Goal: Task Accomplishment & Management: Complete application form

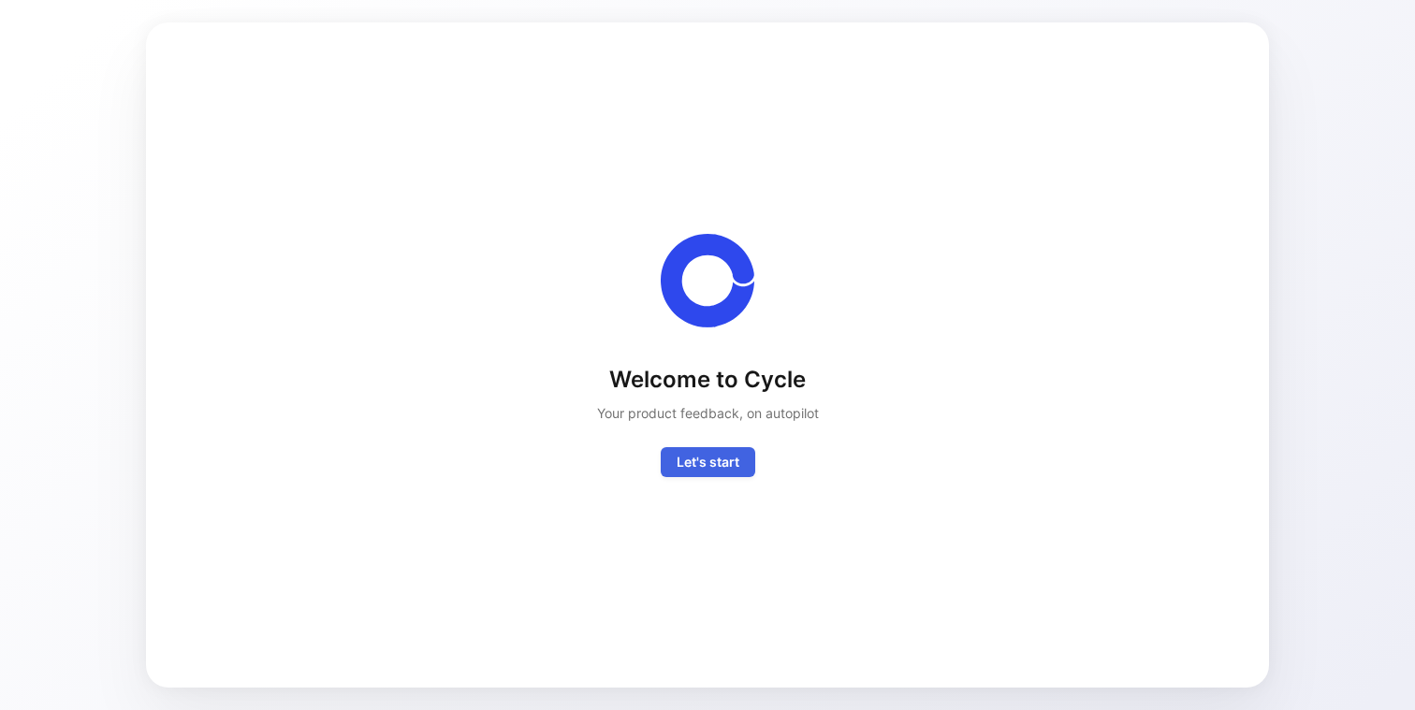
click at [704, 466] on span "Let's start" at bounding box center [707, 462] width 63 height 22
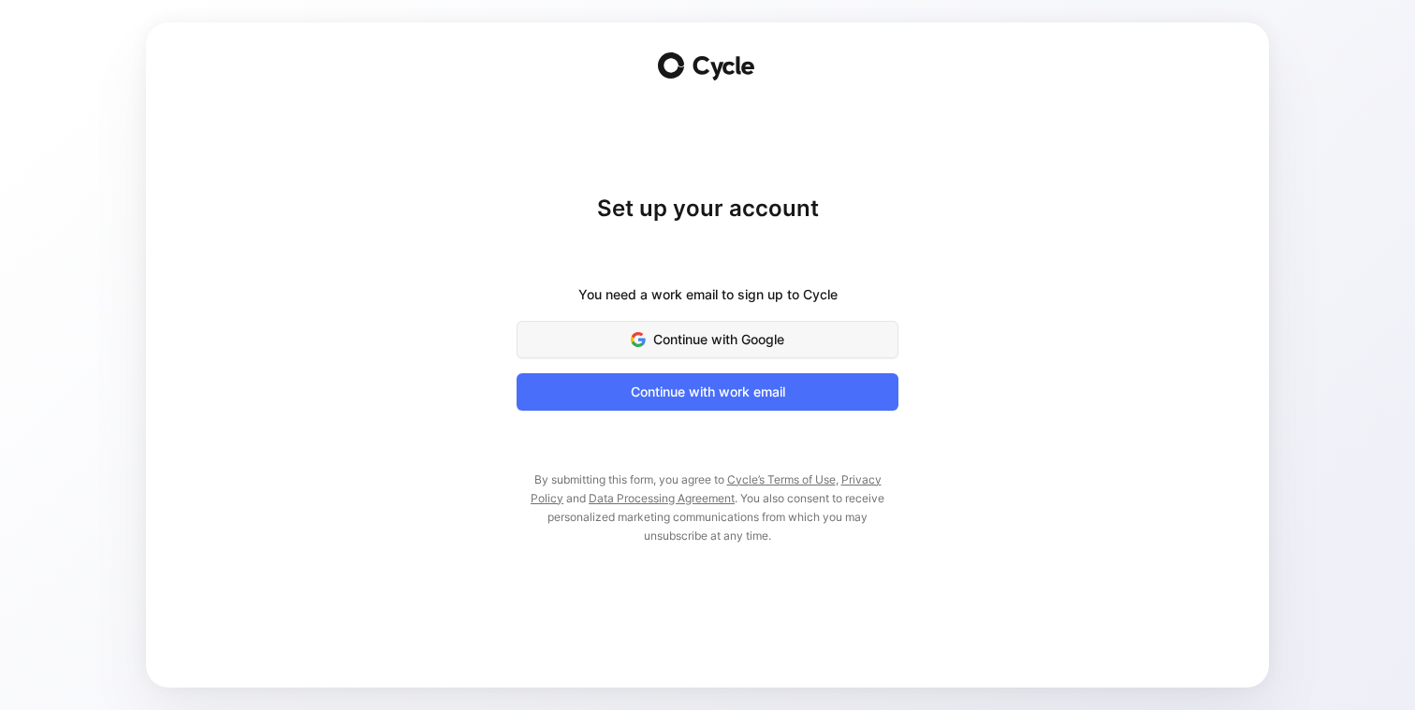
click at [747, 344] on span "Continue with Google" at bounding box center [707, 339] width 335 height 22
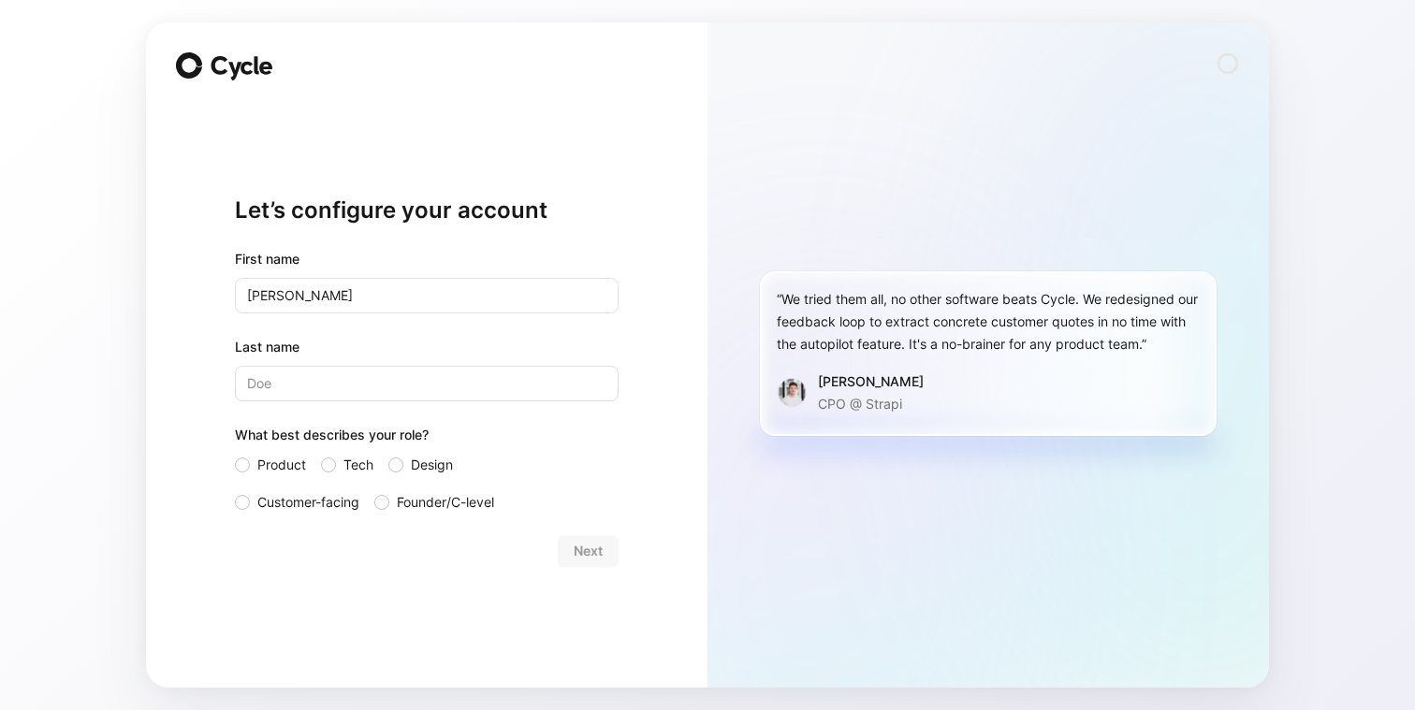
type input "[PERSON_NAME]"
type input "Drouot"
click at [248, 495] on label "Customer-facing" at bounding box center [297, 502] width 124 height 22
click at [235, 491] on input "Customer-facing" at bounding box center [235, 491] width 0 height 0
click at [595, 546] on span "Next" at bounding box center [588, 551] width 29 height 22
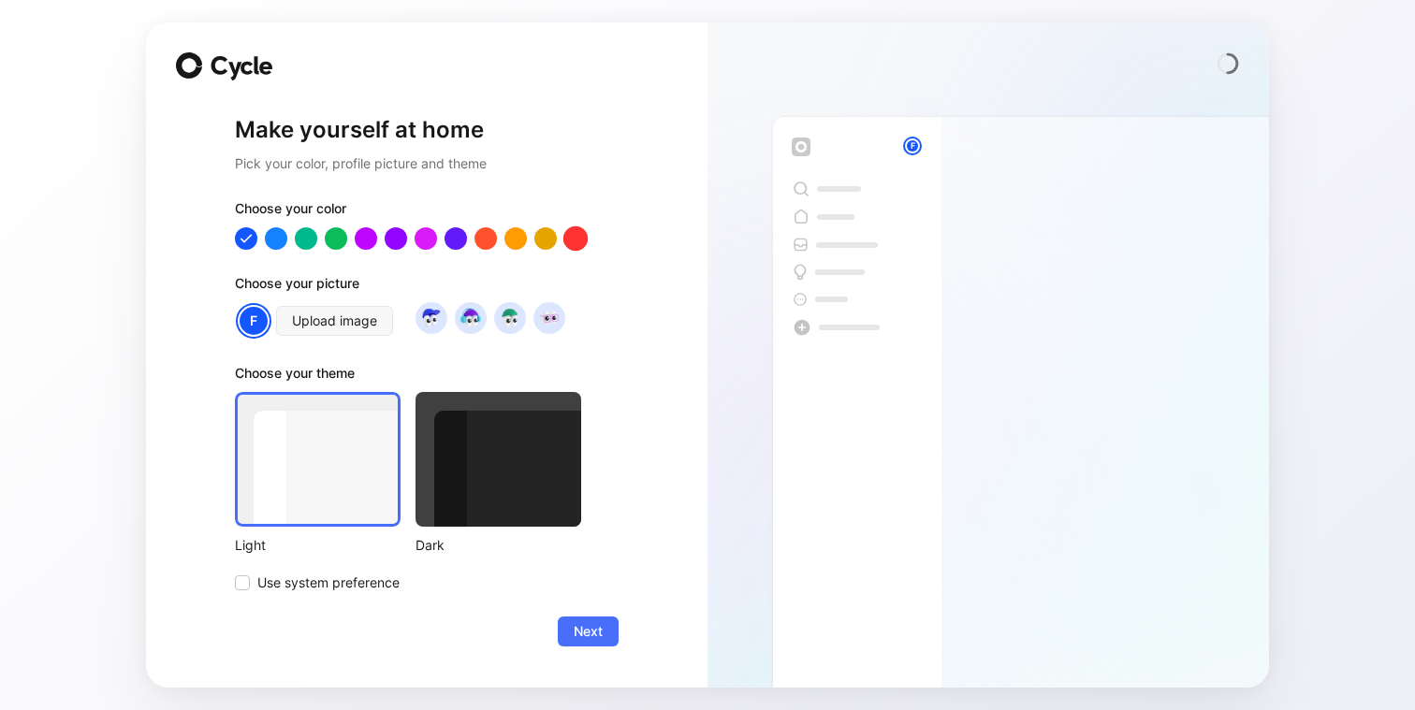
click at [581, 240] on div at bounding box center [575, 237] width 24 height 24
click at [420, 241] on div at bounding box center [426, 237] width 24 height 24
click at [295, 240] on div at bounding box center [306, 237] width 24 height 24
click at [266, 240] on div at bounding box center [276, 237] width 24 height 24
click at [244, 238] on div at bounding box center [246, 237] width 24 height 24
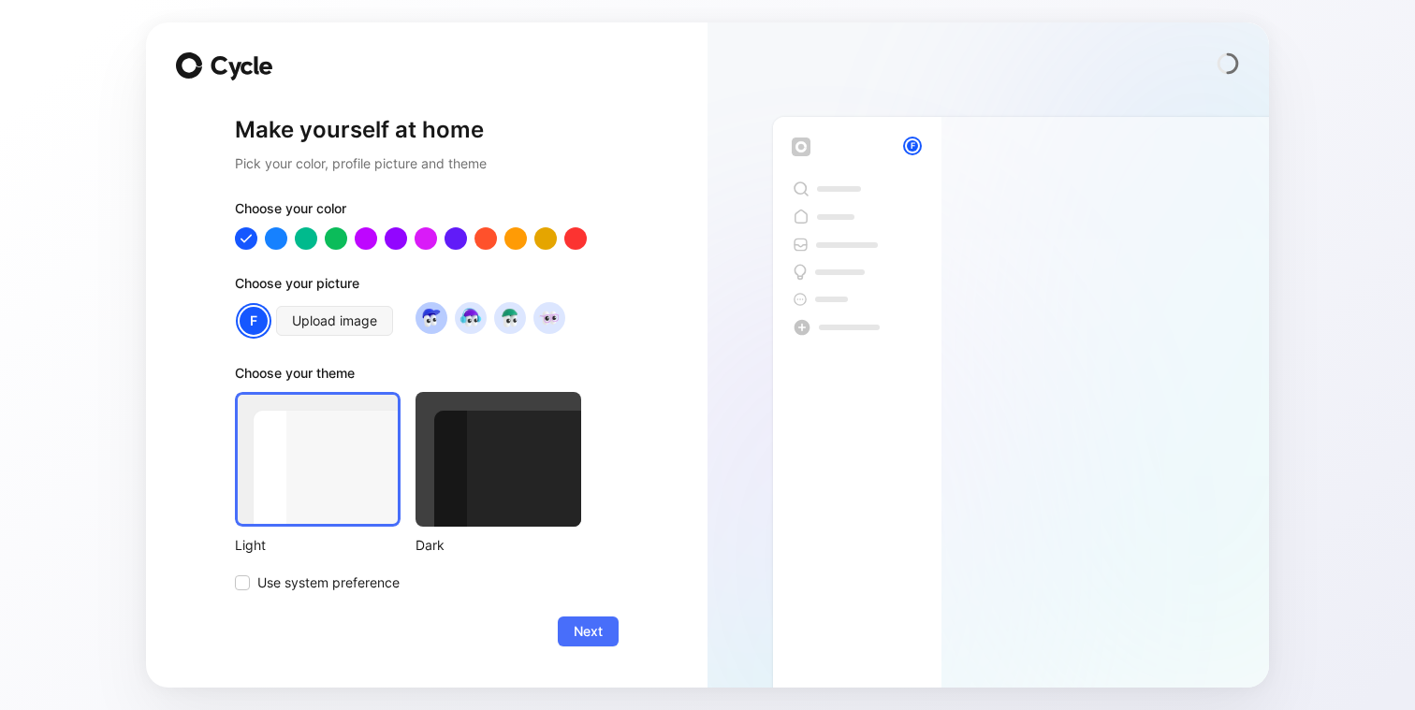
click at [436, 313] on img at bounding box center [430, 317] width 25 height 25
click at [469, 317] on img at bounding box center [469, 317] width 25 height 25
click at [501, 325] on img at bounding box center [509, 317] width 25 height 25
click at [545, 318] on img at bounding box center [548, 317] width 25 height 25
click at [433, 314] on img at bounding box center [430, 317] width 25 height 25
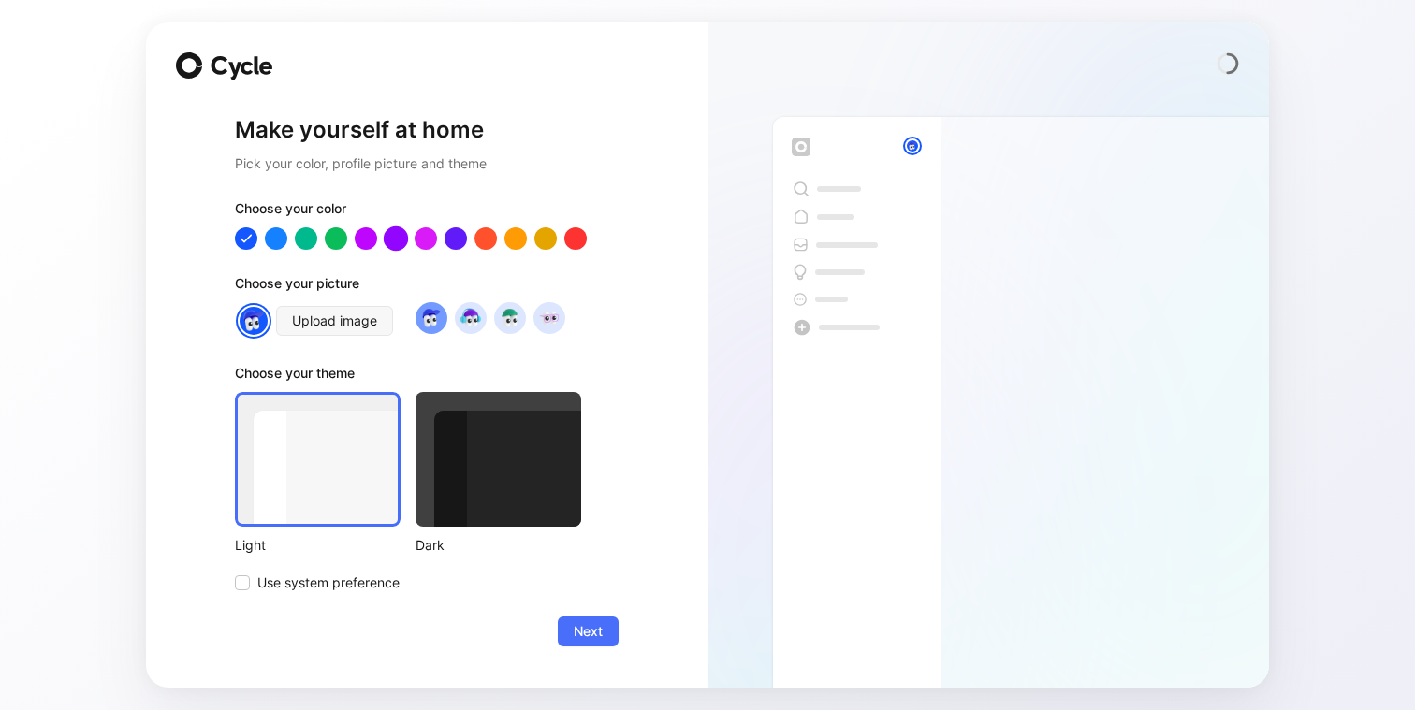
click at [395, 234] on div at bounding box center [396, 237] width 24 height 24
click at [242, 234] on div at bounding box center [246, 237] width 24 height 24
click at [435, 457] on div at bounding box center [498, 459] width 166 height 135
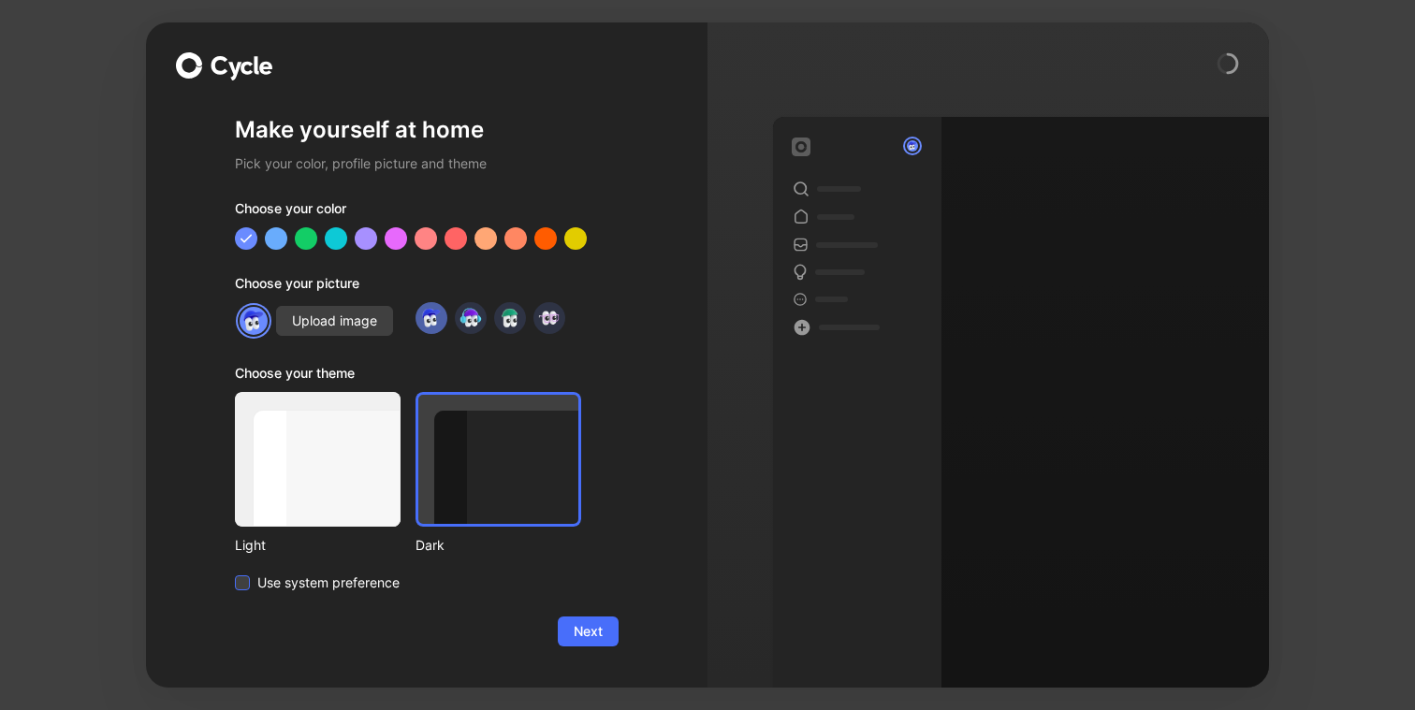
click at [308, 579] on span "Use system preference" at bounding box center [328, 583] width 142 height 22
click at [235, 572] on input "Use system preference" at bounding box center [235, 572] width 0 height 0
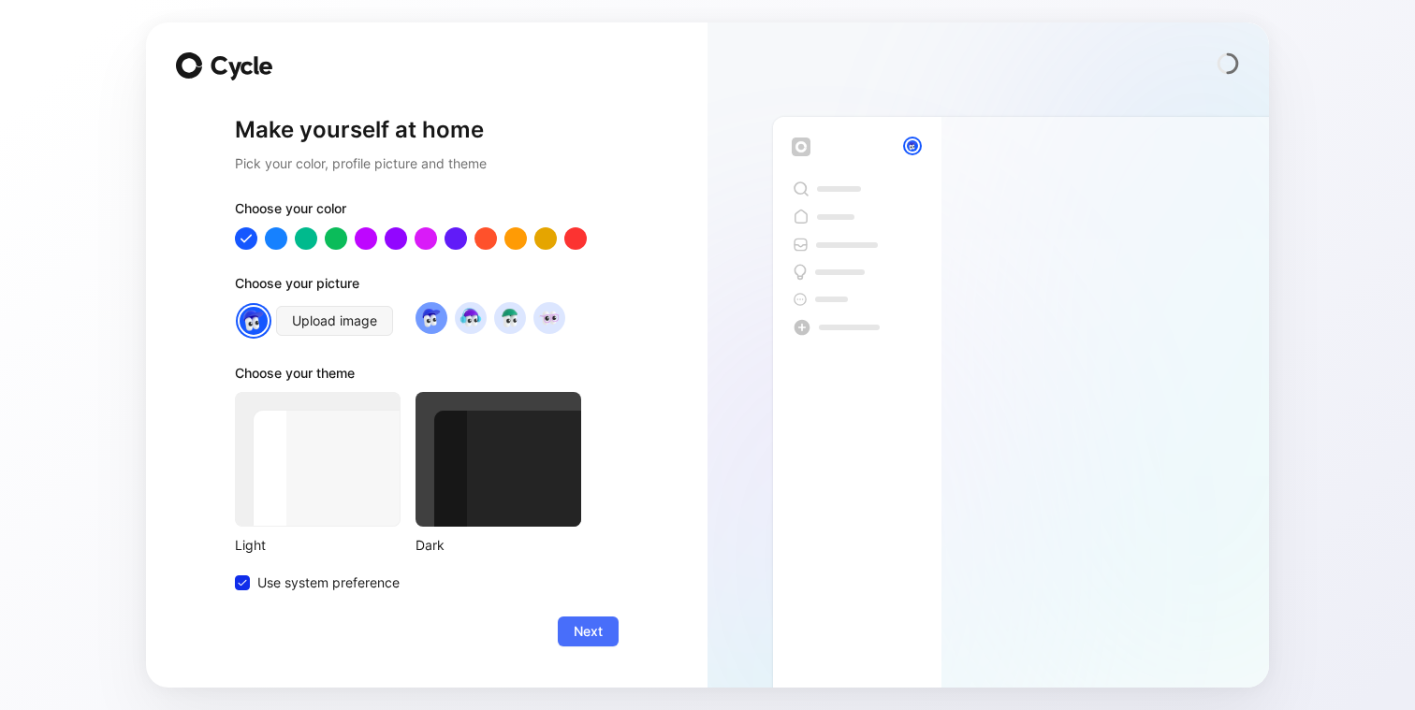
click at [435, 508] on div at bounding box center [498, 459] width 166 height 135
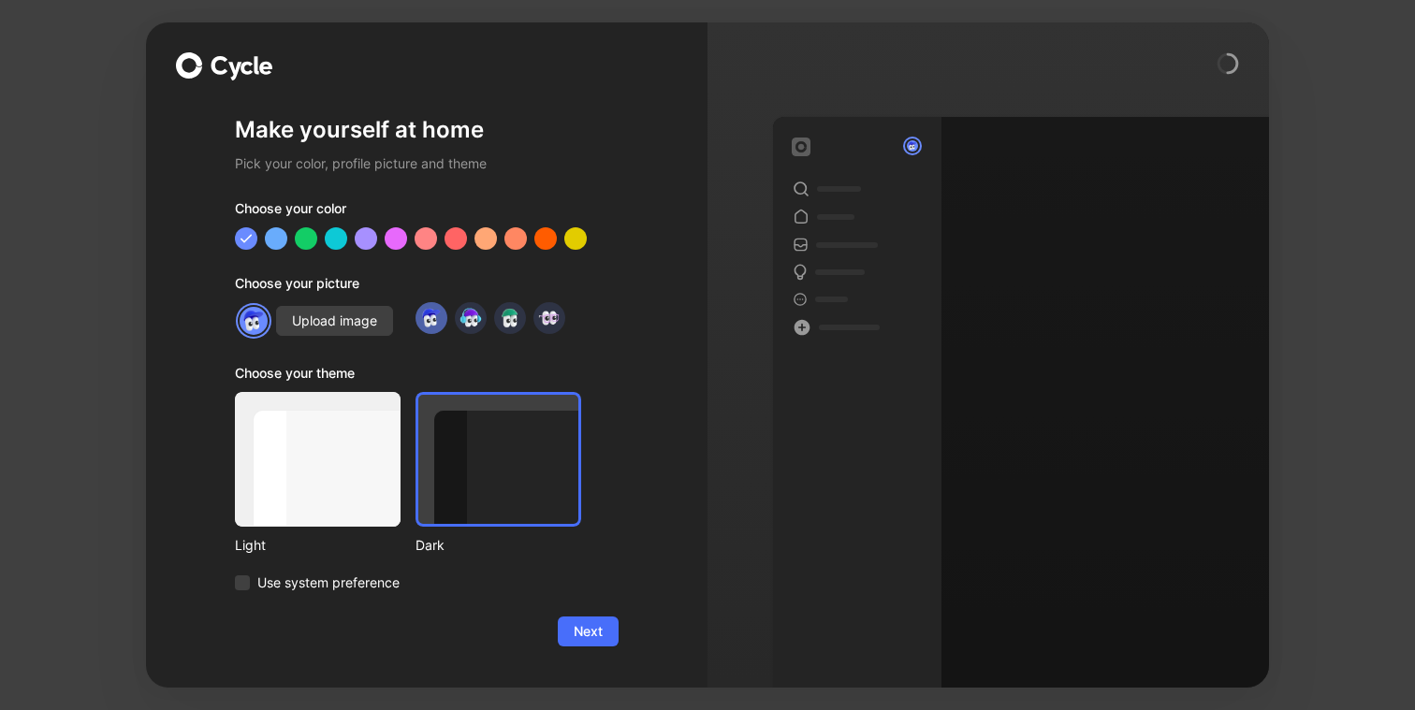
click at [328, 493] on div at bounding box center [318, 459] width 166 height 135
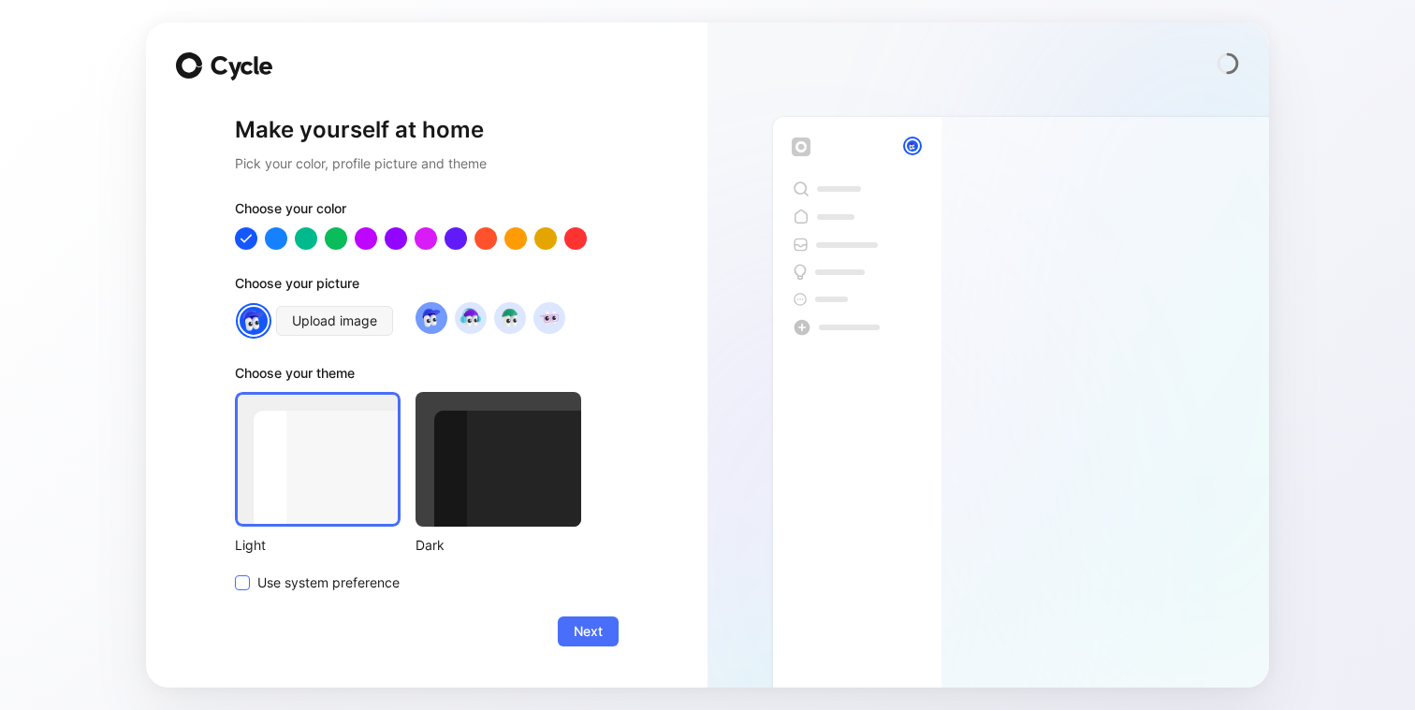
click at [325, 581] on span "Use system preference" at bounding box center [328, 583] width 142 height 22
click at [235, 572] on input "Use system preference" at bounding box center [235, 572] width 0 height 0
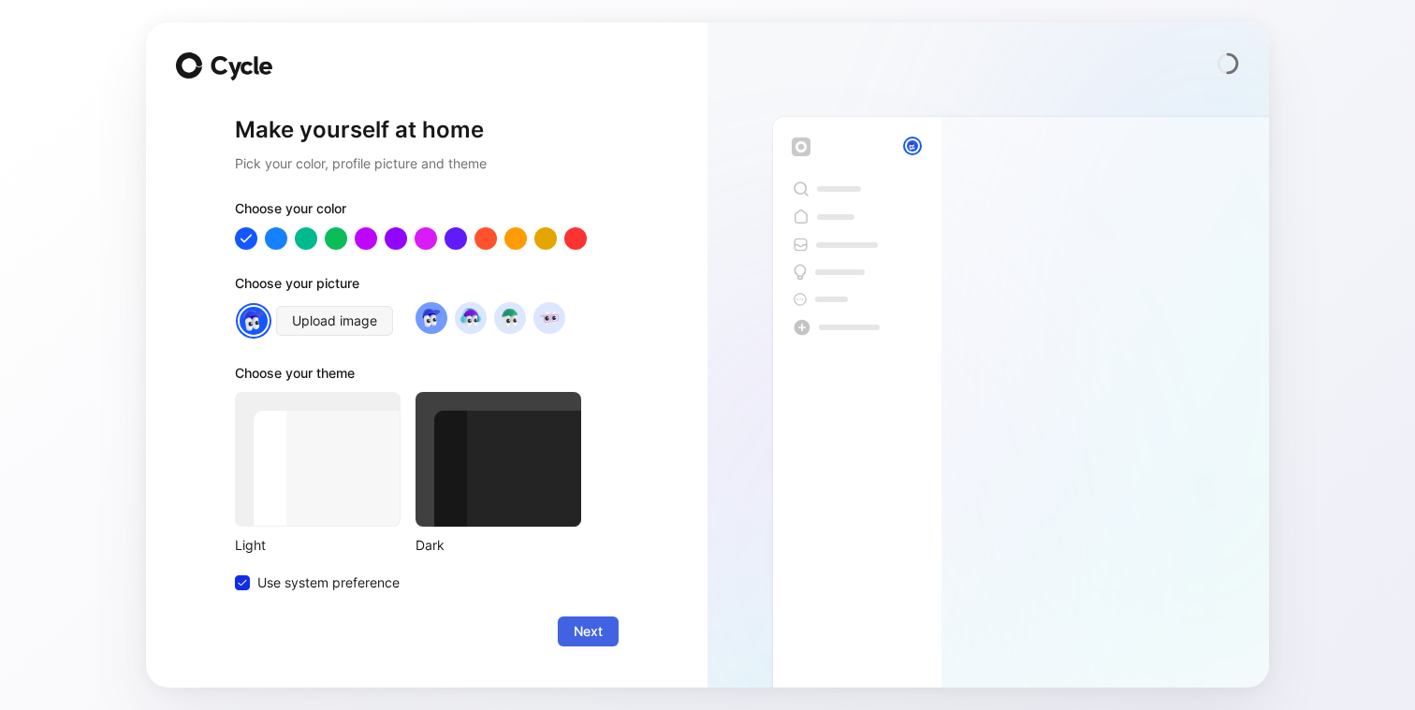
click at [584, 636] on span "Next" at bounding box center [588, 631] width 29 height 22
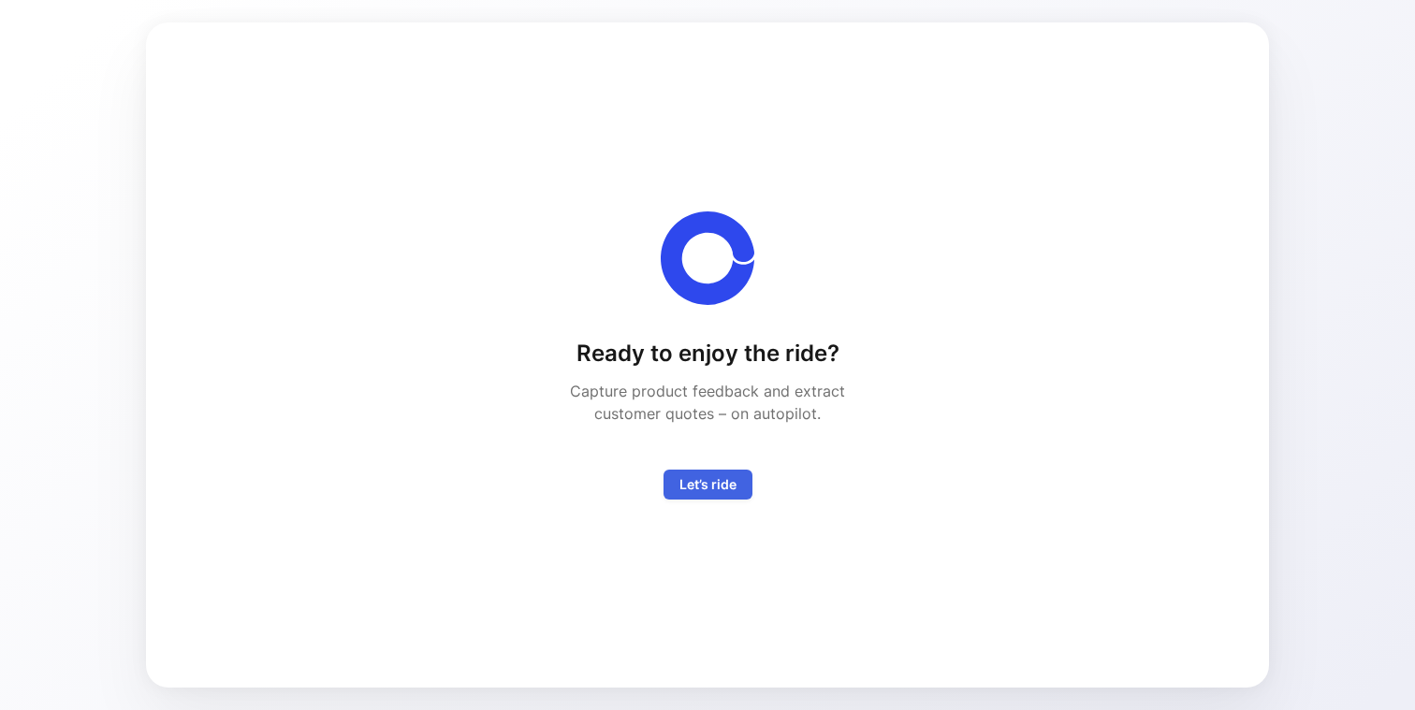
click at [704, 489] on span "Let’s ride" at bounding box center [707, 484] width 57 height 22
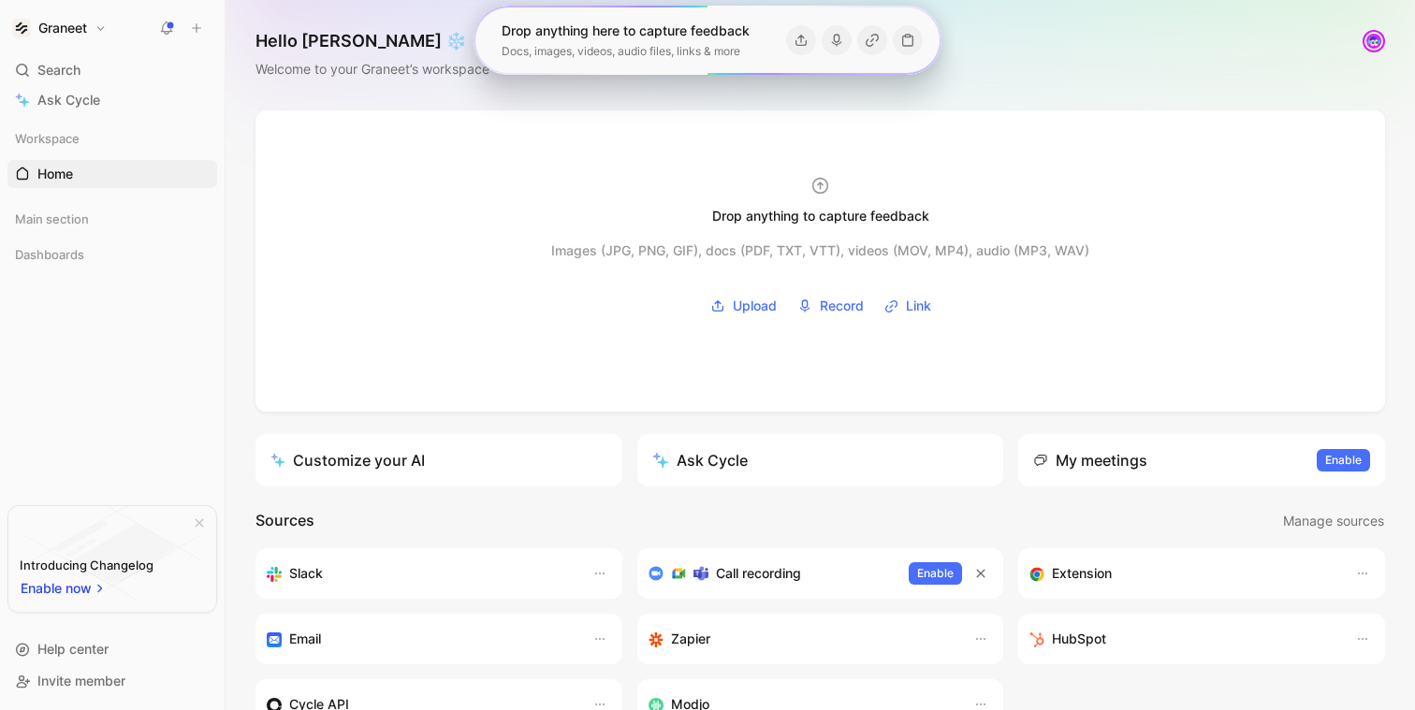
click at [167, 22] on icon at bounding box center [166, 28] width 15 height 15
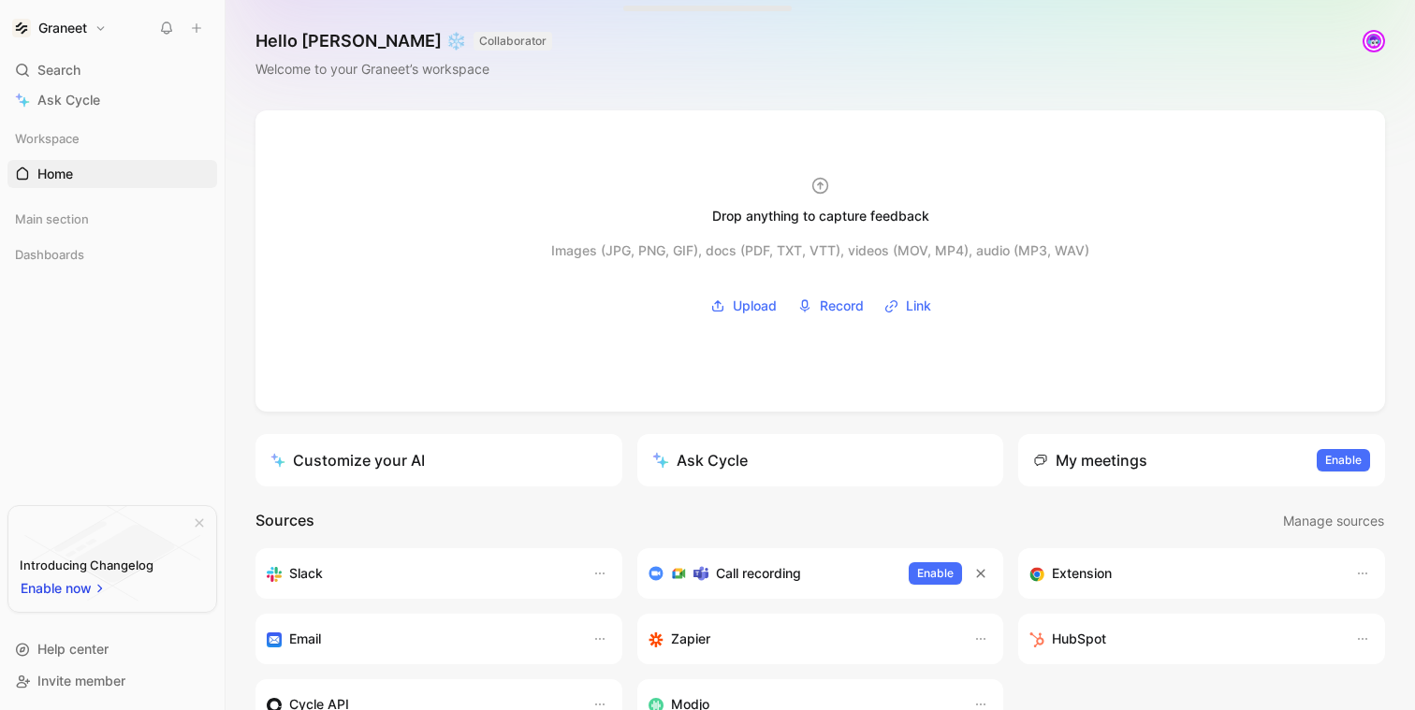
click at [1382, 31] on div at bounding box center [1373, 41] width 24 height 24
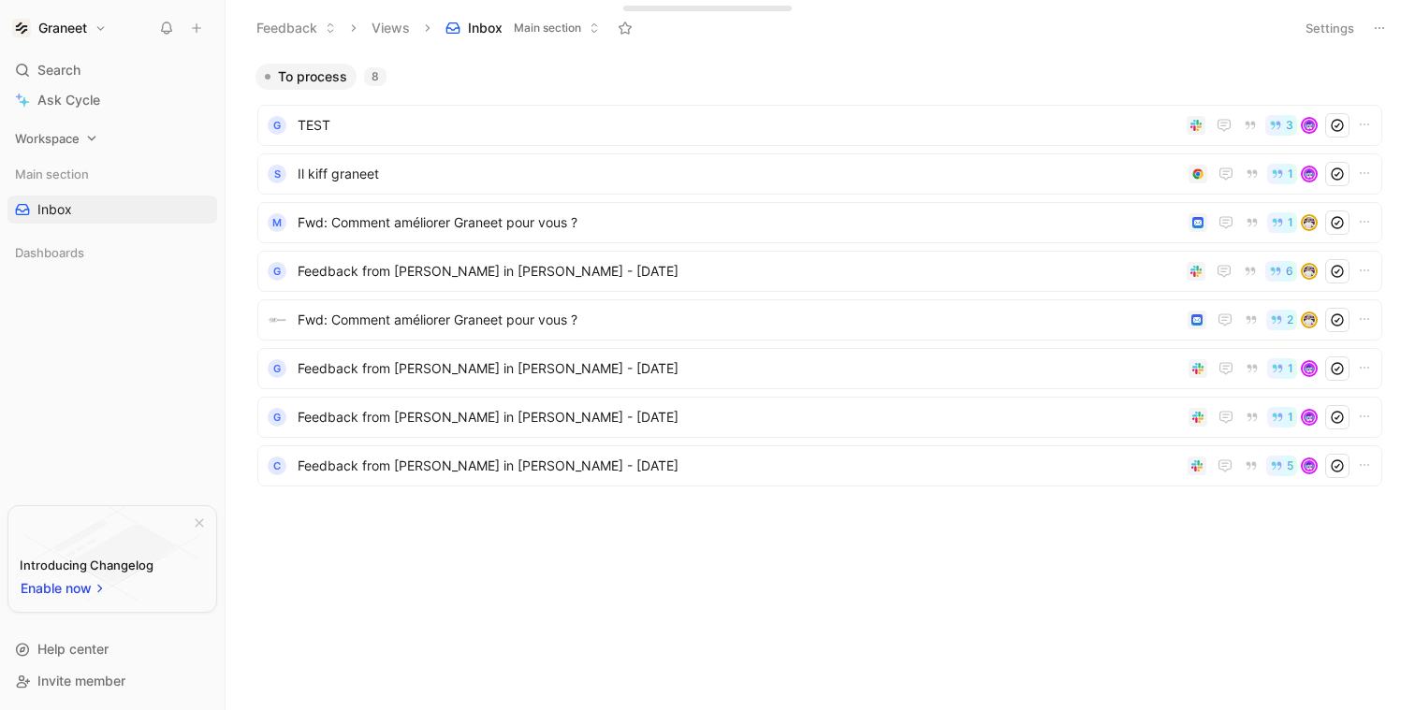
click at [91, 141] on icon at bounding box center [91, 138] width 13 height 13
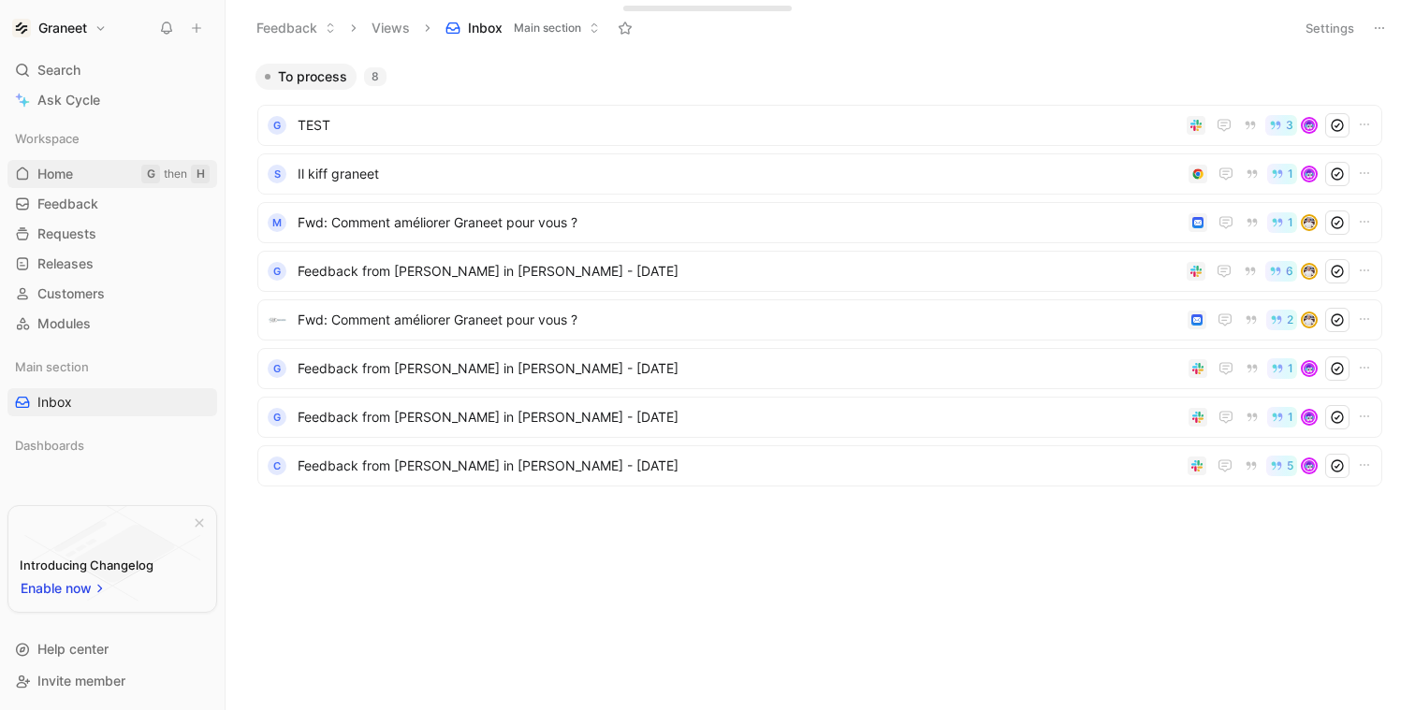
click at [80, 167] on link "Home G then H" at bounding box center [112, 174] width 210 height 28
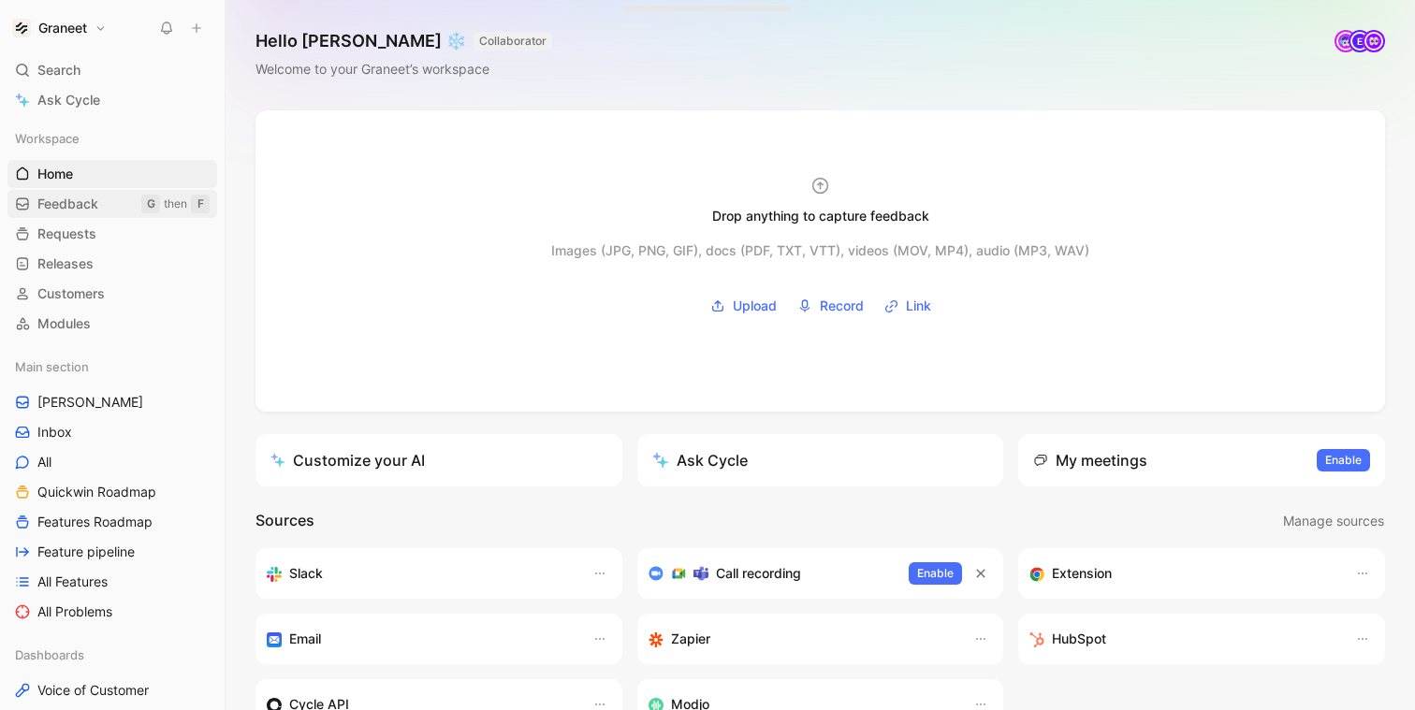
click at [98, 204] on link "Feedback G then F" at bounding box center [112, 204] width 210 height 28
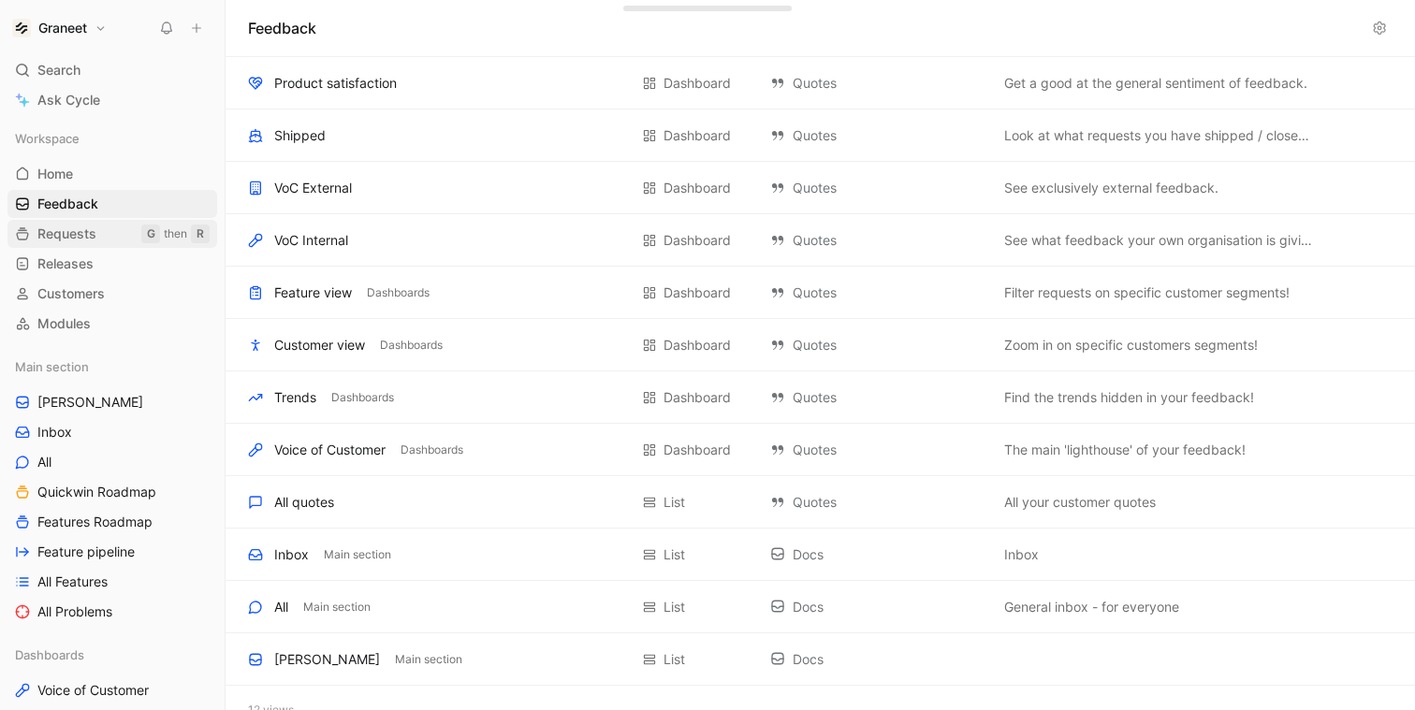
click at [66, 231] on span "Requests" at bounding box center [66, 234] width 59 height 19
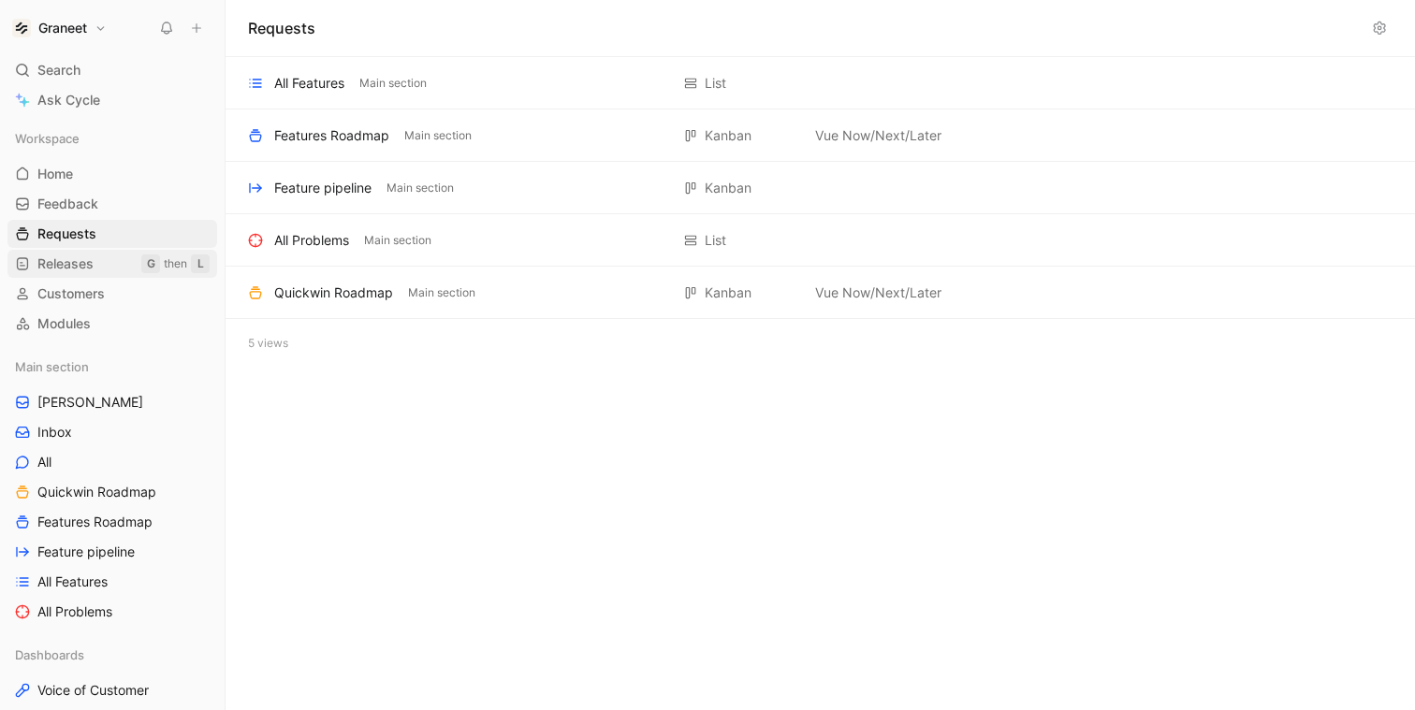
click at [65, 271] on span "Releases" at bounding box center [65, 263] width 56 height 19
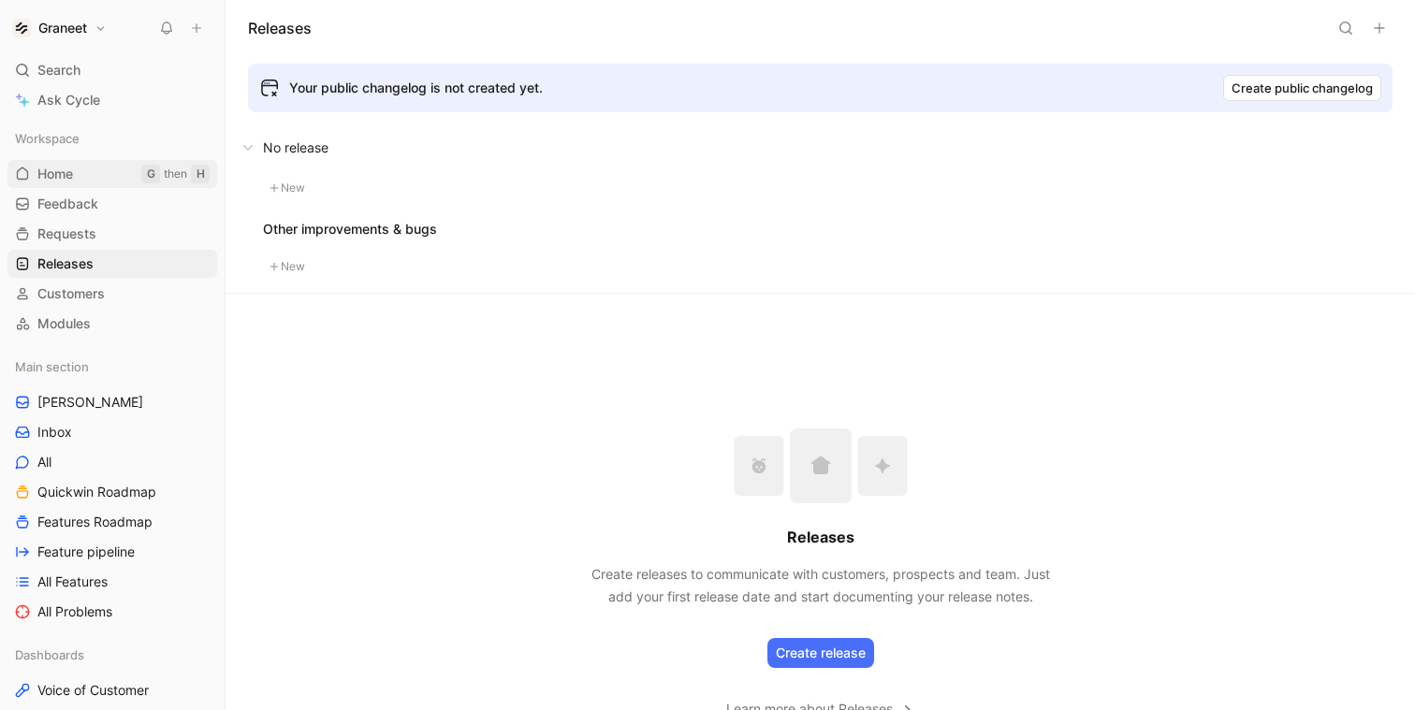
click at [57, 179] on span "Home" at bounding box center [55, 174] width 36 height 19
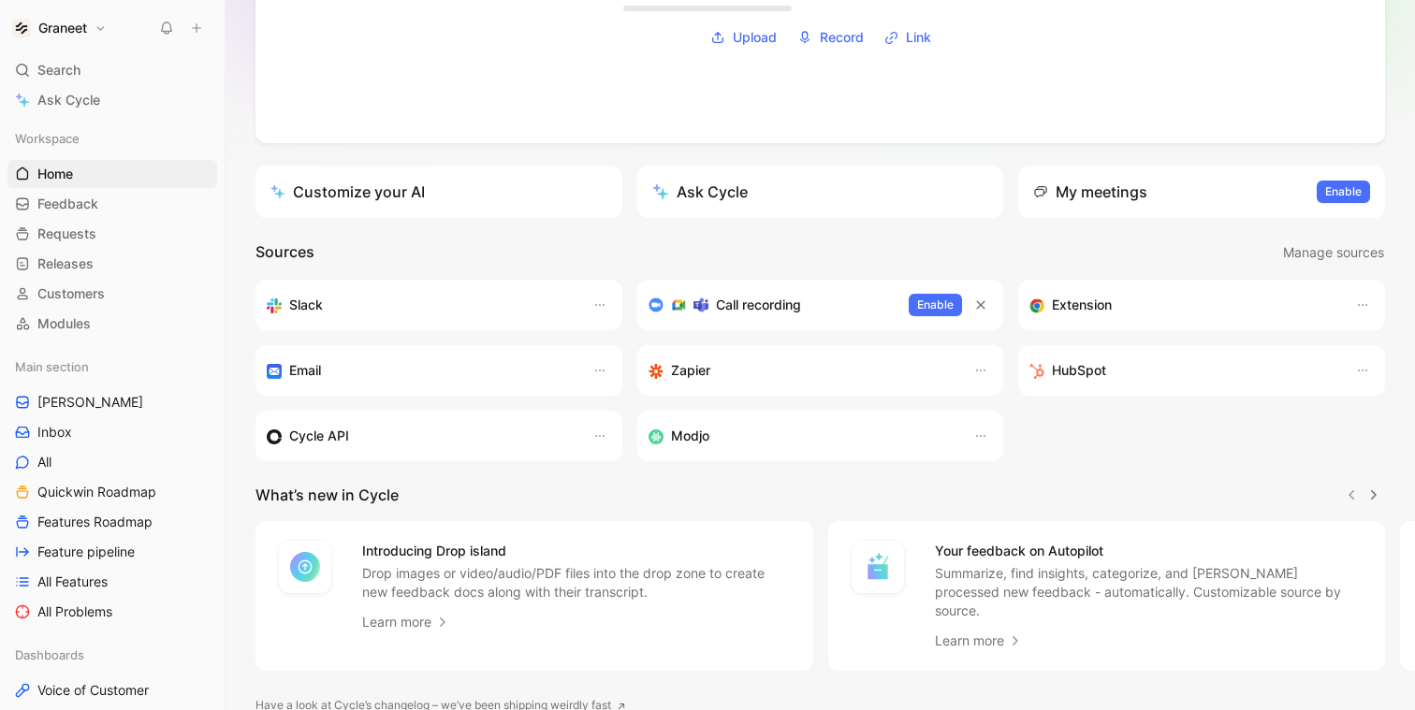
scroll to position [281, 0]
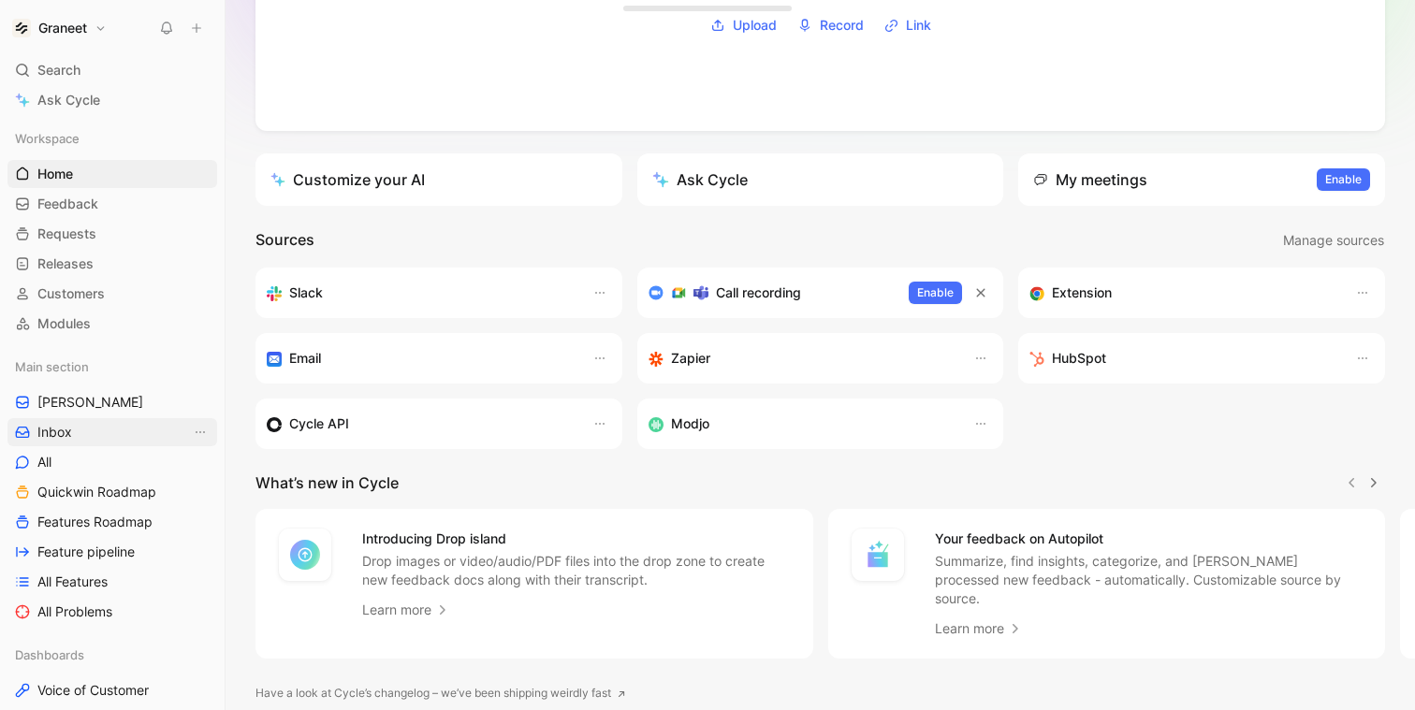
click at [78, 433] on link "Inbox" at bounding box center [112, 432] width 210 height 28
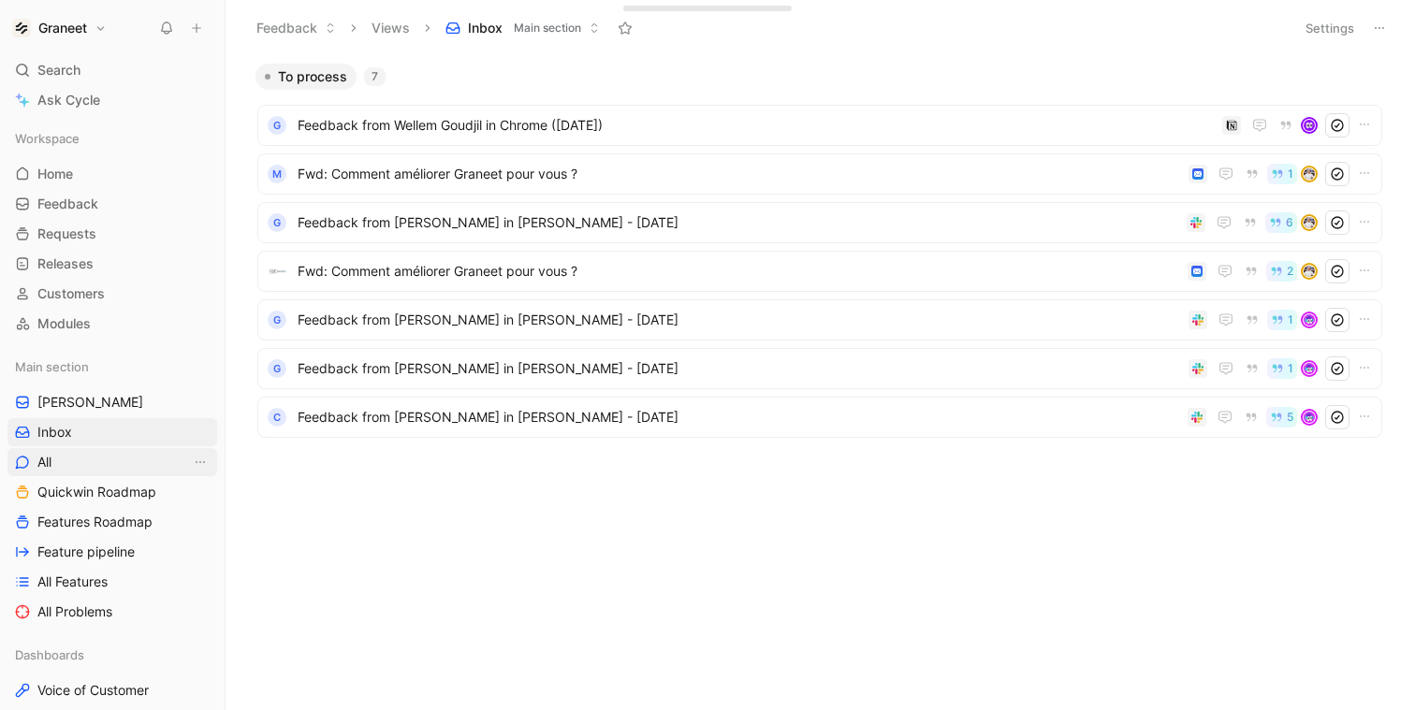
click at [73, 457] on link "All" at bounding box center [112, 462] width 210 height 28
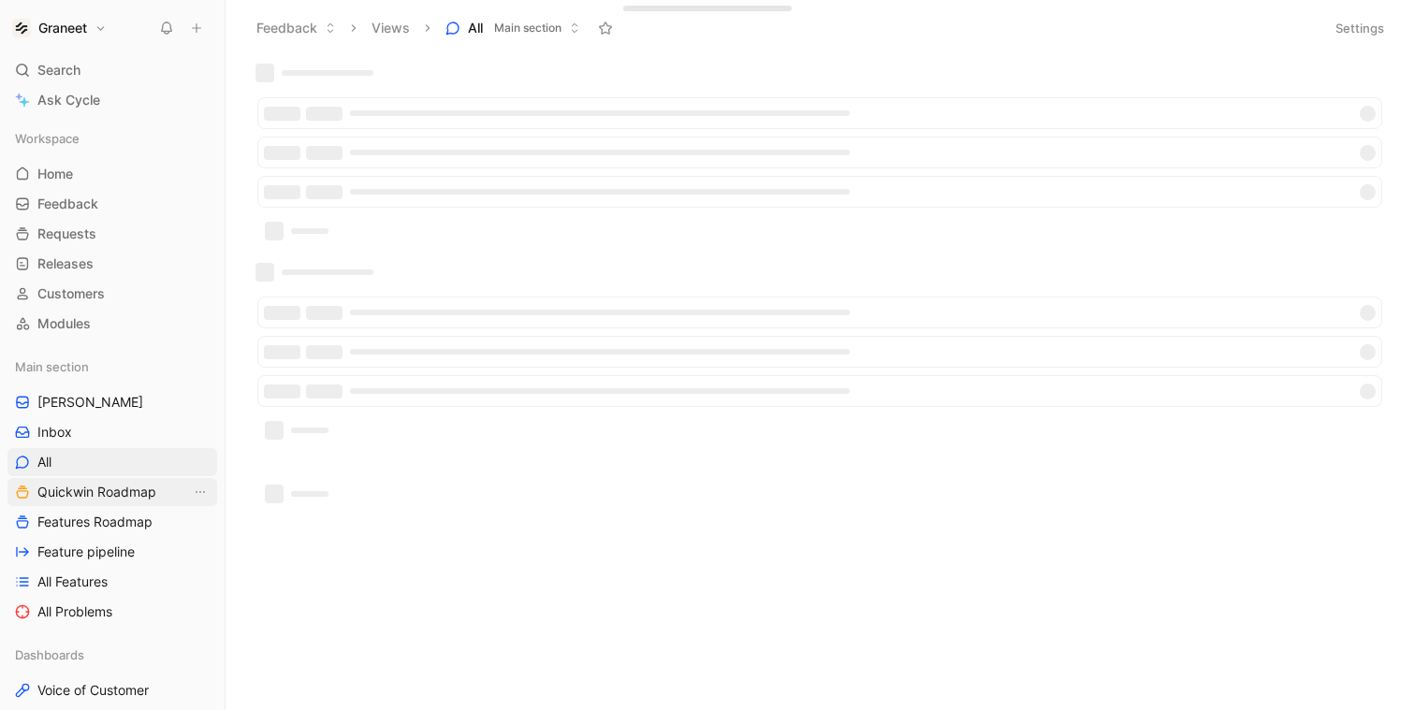
click at [73, 481] on link "Quickwin Roadmap" at bounding box center [112, 492] width 210 height 28
